Goal: Obtain resource: Download file/media

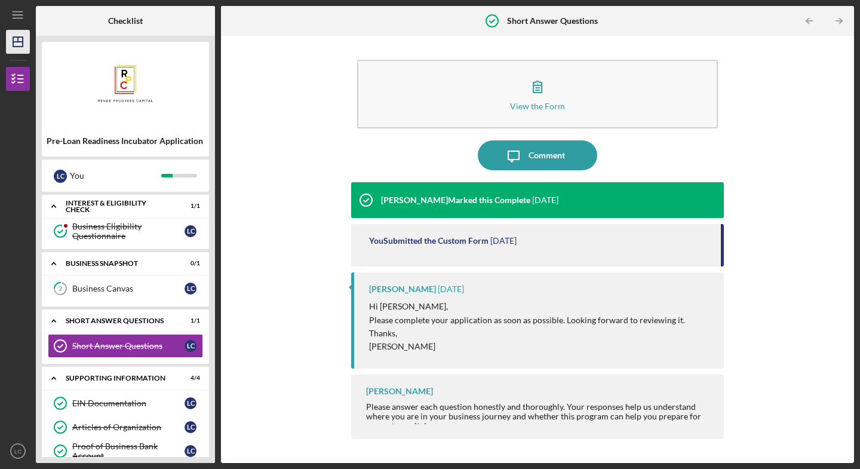
scroll to position [505, 0]
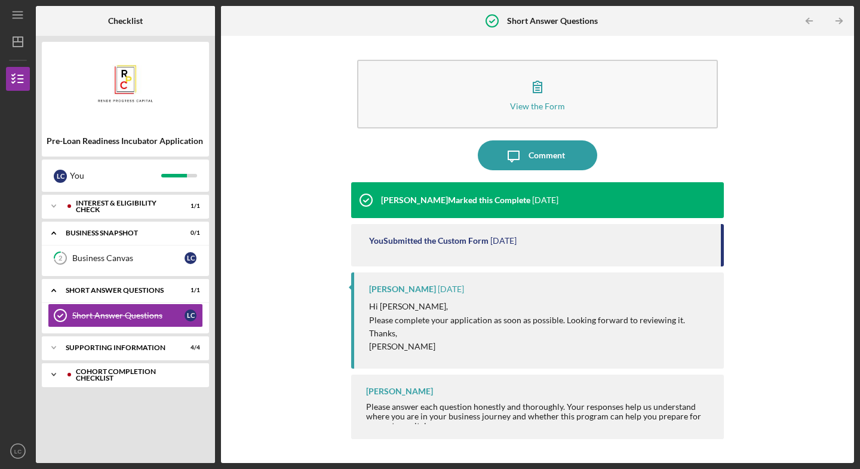
click at [54, 377] on icon "Icon/Expander" at bounding box center [54, 375] width 24 height 24
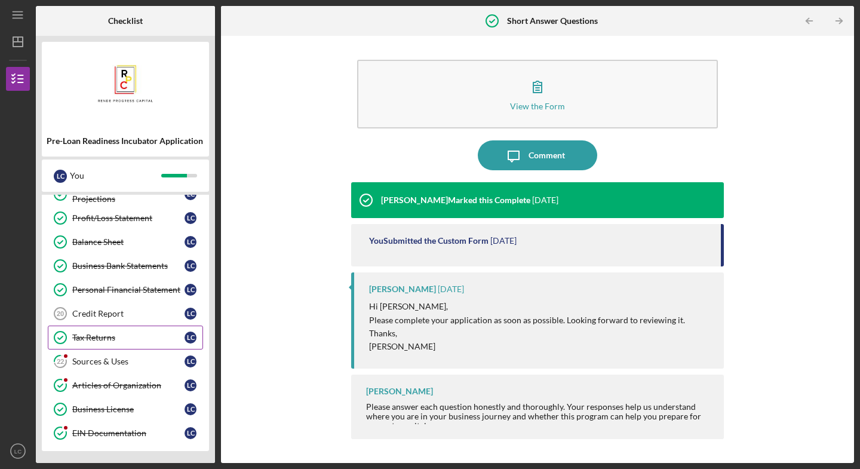
scroll to position [367, 0]
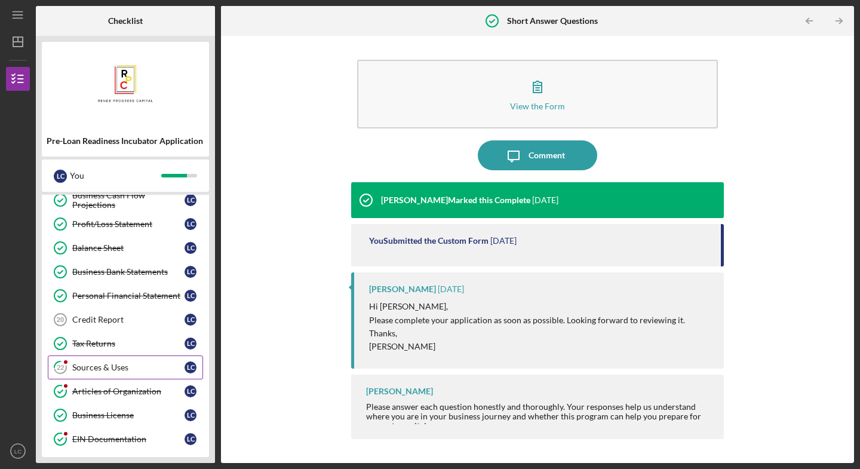
click at [123, 365] on div "Sources & Uses" at bounding box center [128, 368] width 112 height 10
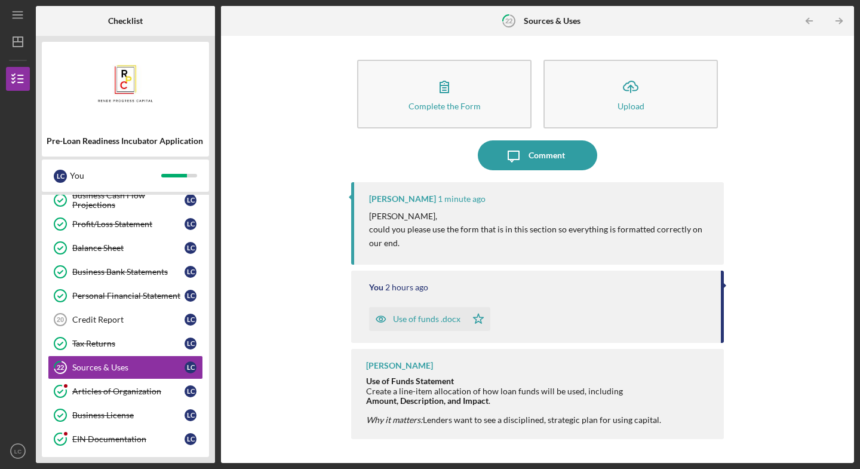
click at [431, 320] on div "Use of funds .docx" at bounding box center [426, 319] width 67 height 10
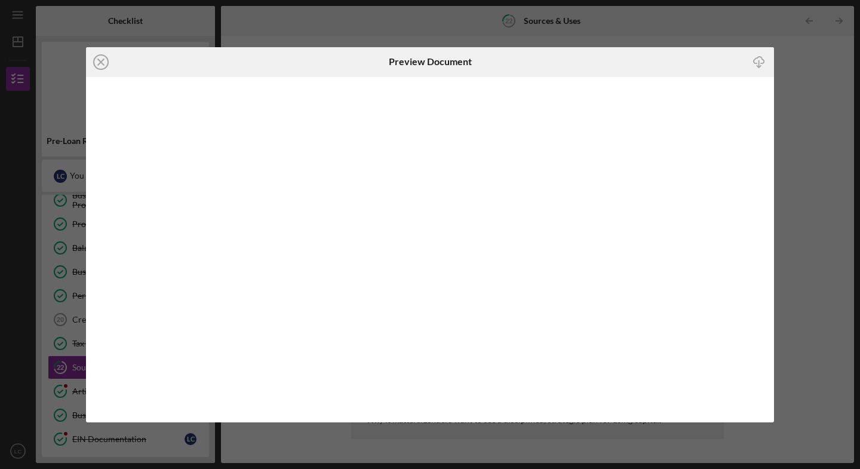
click at [827, 124] on div "Icon/Close Preview Document Icon/Download" at bounding box center [430, 234] width 860 height 469
